Goal: Find specific page/section: Find specific page/section

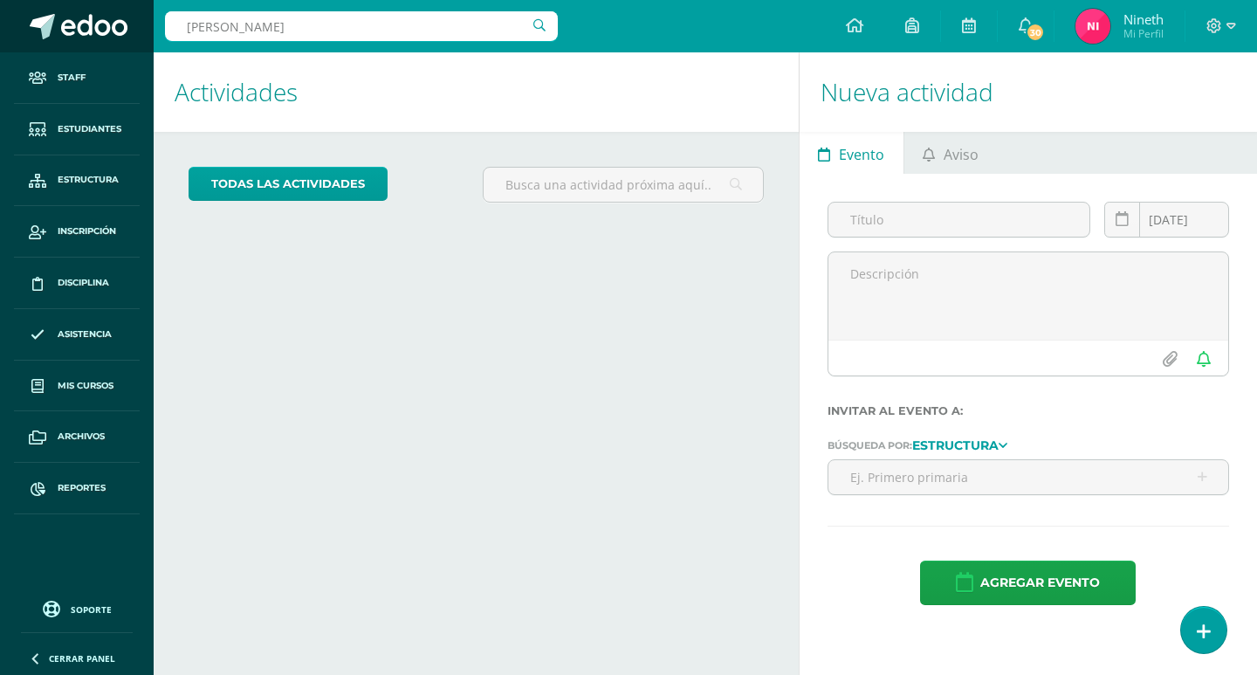
drag, startPoint x: 267, startPoint y: 24, endPoint x: 0, endPoint y: 22, distance: 267.0
click at [0, 23] on body "Staff Estudiantes Estructura Inscripción Disciplina Asistencia Mis cursos Archi…" at bounding box center [628, 337] width 1257 height 675
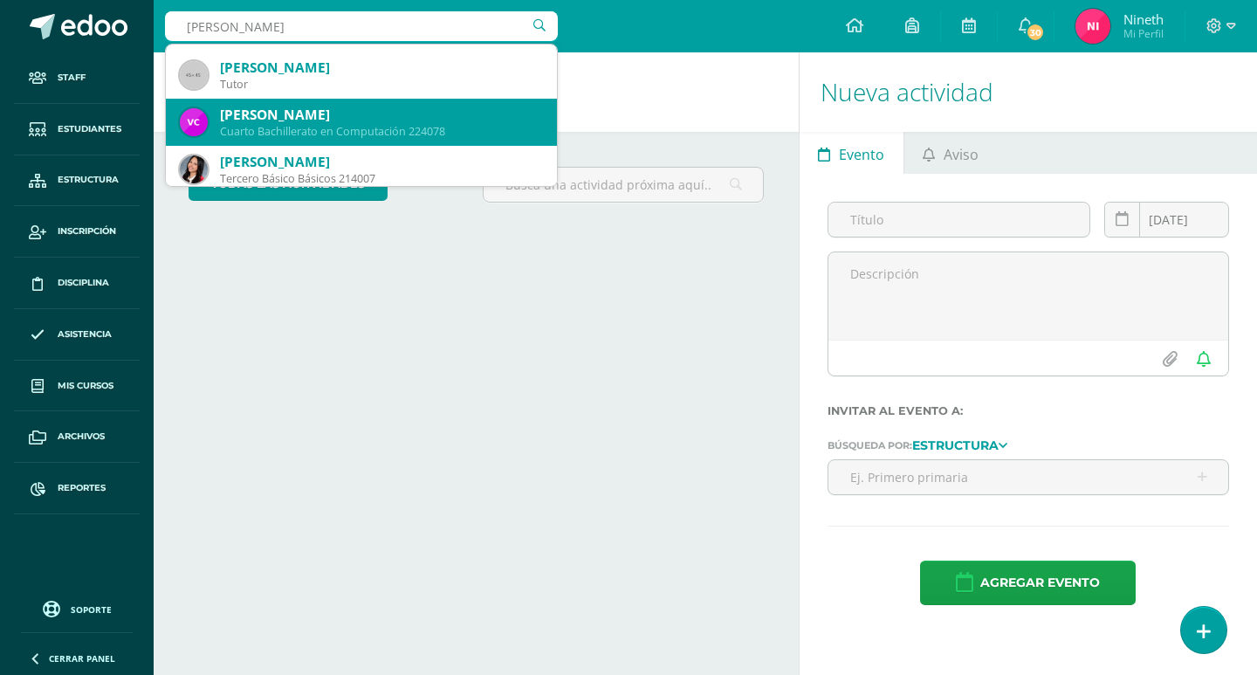
scroll to position [175, 0]
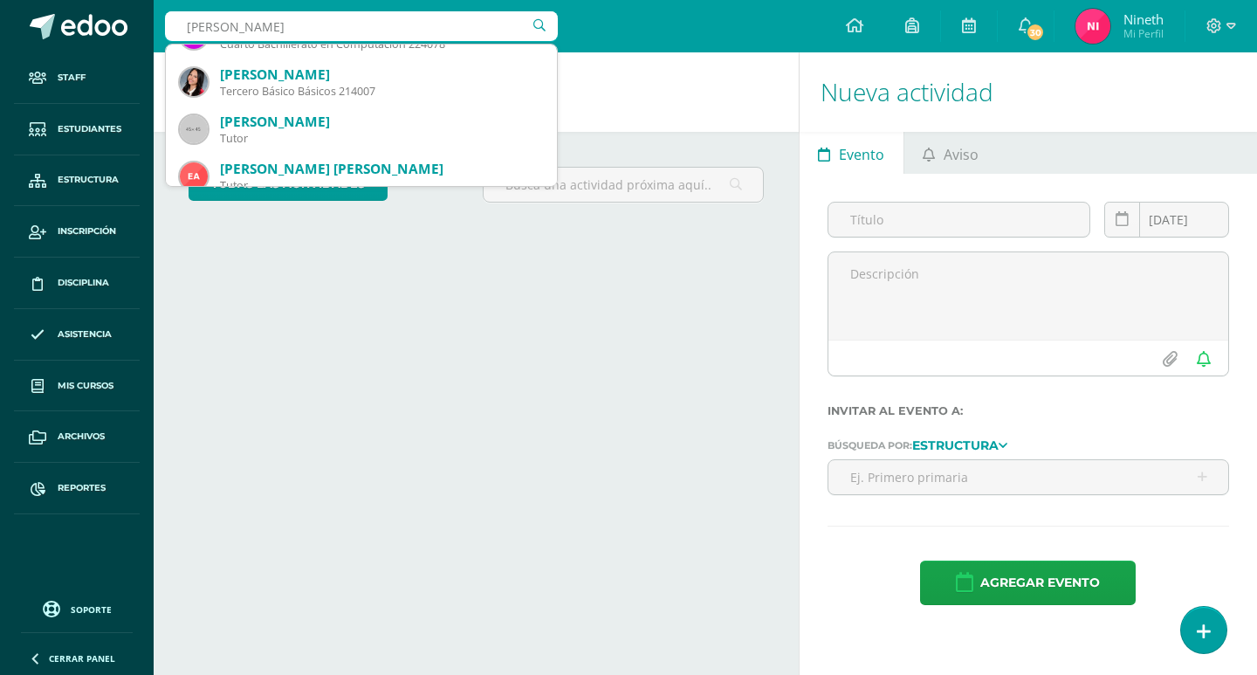
drag, startPoint x: 313, startPoint y: 27, endPoint x: 0, endPoint y: -46, distance: 321.7
click at [0, 0] on html "Staff Estudiantes Estructura Inscripción Disciplina Asistencia Mis cursos Archi…" at bounding box center [628, 337] width 1257 height 675
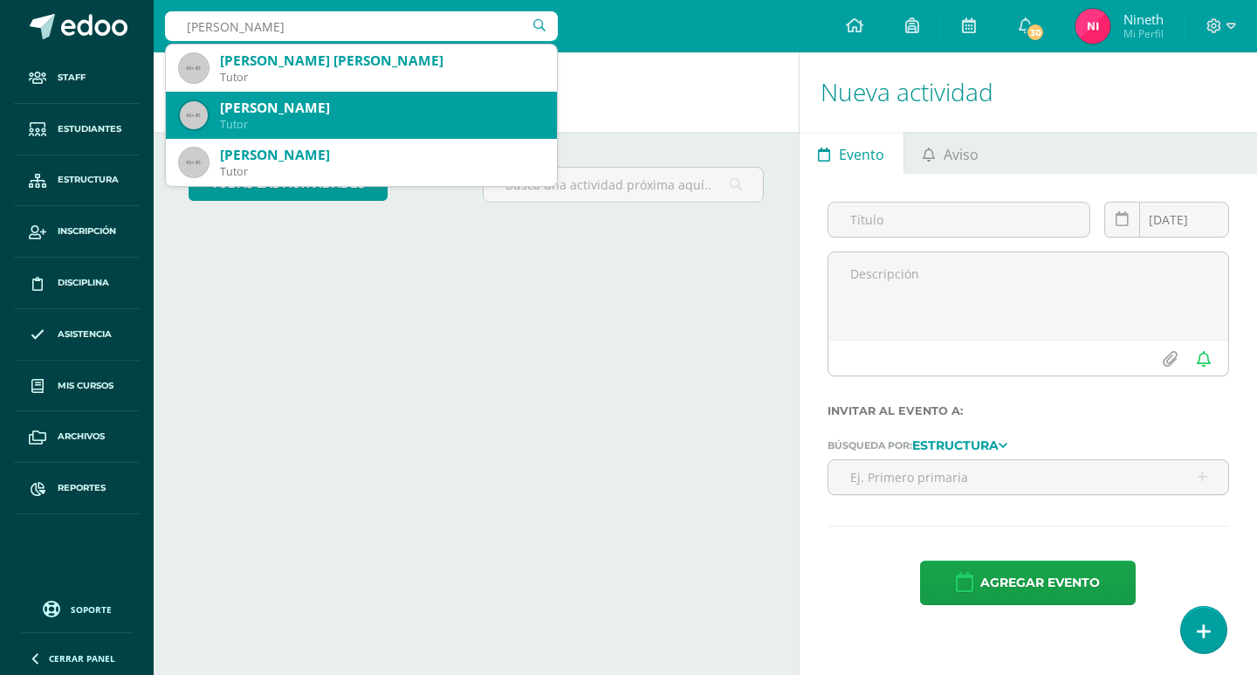
scroll to position [87, 0]
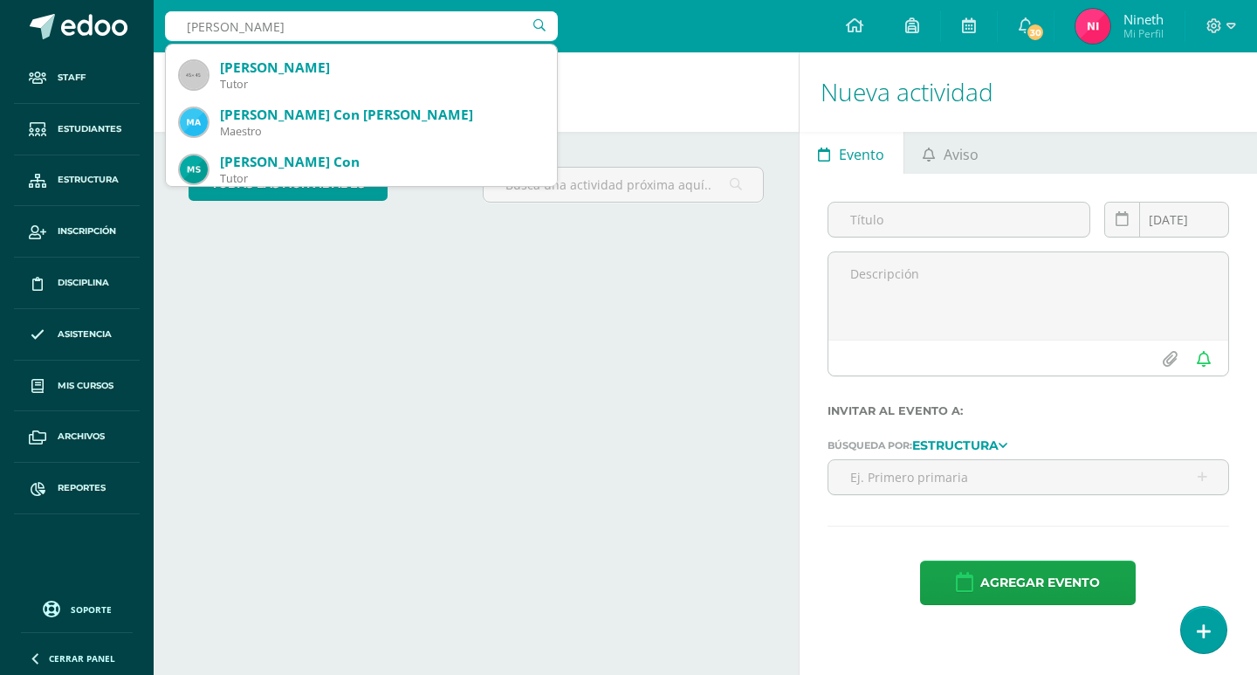
drag, startPoint x: 117, startPoint y: 3, endPoint x: 0, endPoint y: -24, distance: 120.2
click at [0, 0] on html "Staff Estudiantes Estructura Inscripción Disciplina Asistencia Mis cursos Archi…" at bounding box center [628, 337] width 1257 height 675
type input "carrillo alvarez"
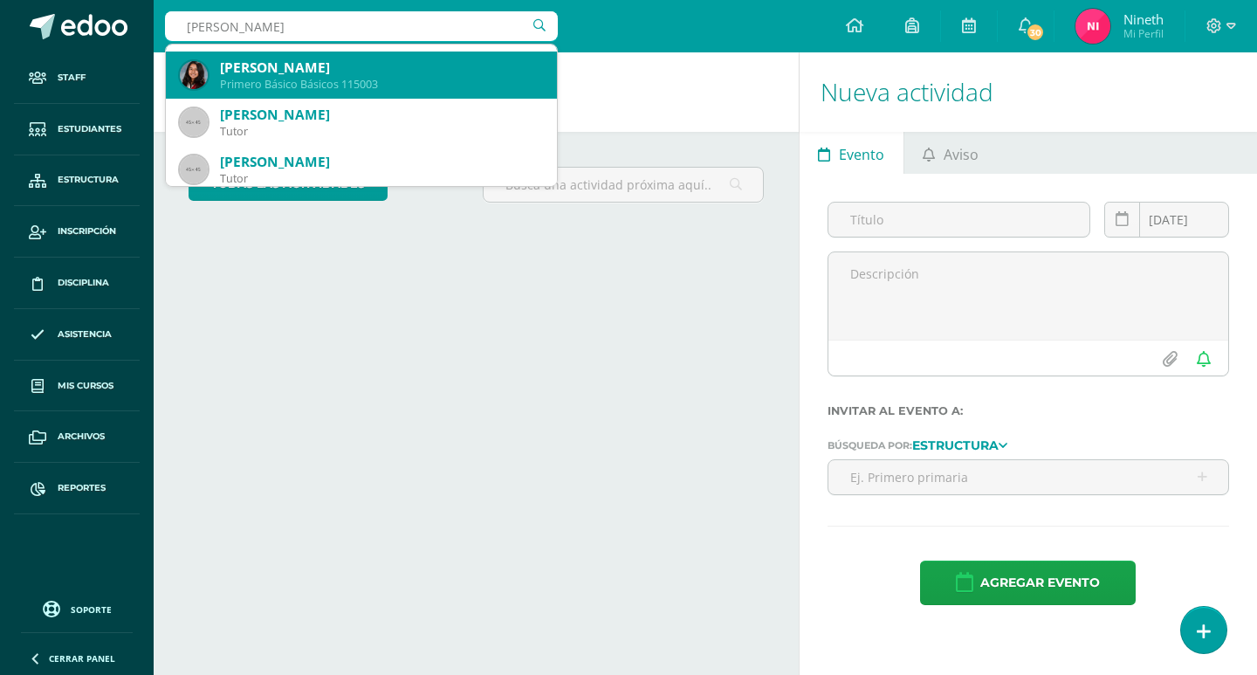
click at [269, 74] on div "Angela Juliana Carrillo Alvarez" at bounding box center [381, 67] width 323 height 18
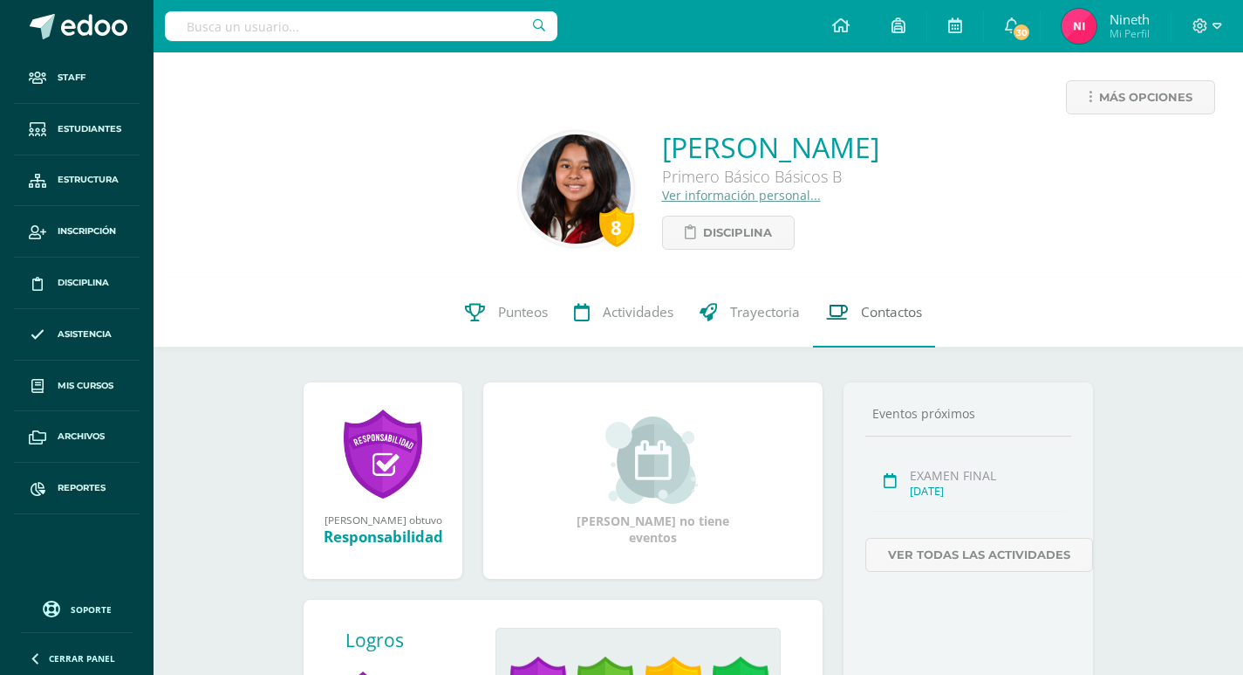
click at [907, 311] on span "Contactos" at bounding box center [891, 312] width 61 height 18
